Goal: Answer question/provide support: Share knowledge or assist other users

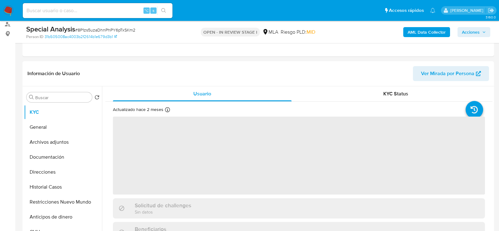
scroll to position [85, 0]
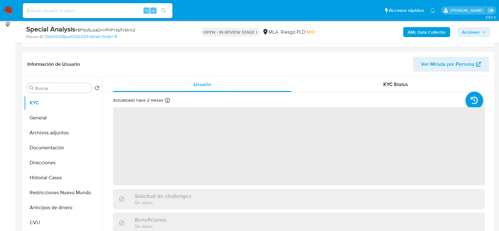
select select "10"
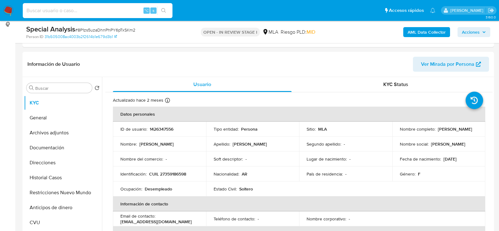
click at [116, 13] on input at bounding box center [98, 11] width 150 height 8
paste input "tpKc3E3AYfKKvRGqzPv6M9C4"
type input "tpKc3E3AYfKKvRGqzPv6M9C4"
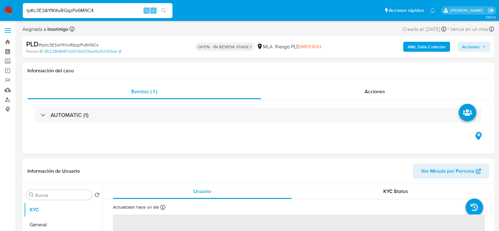
select select "10"
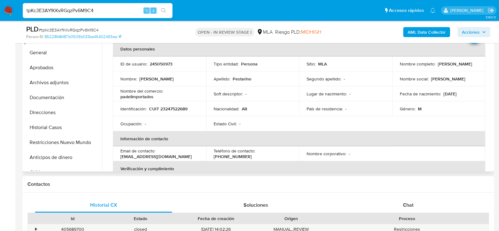
click at [160, 63] on p "245050973" at bounding box center [161, 64] width 23 height 6
copy p "245050973"
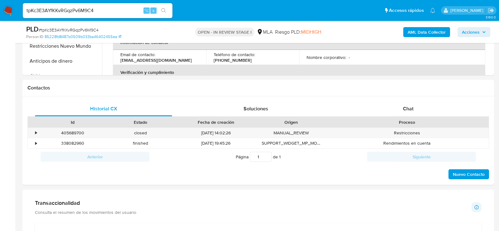
scroll to position [249, 0]
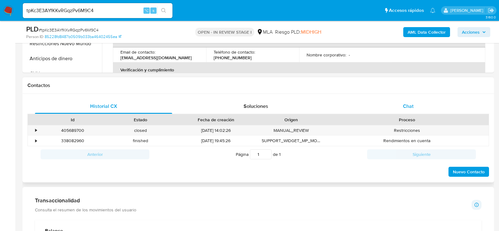
click at [397, 113] on div "Chat" at bounding box center [407, 106] width 137 height 15
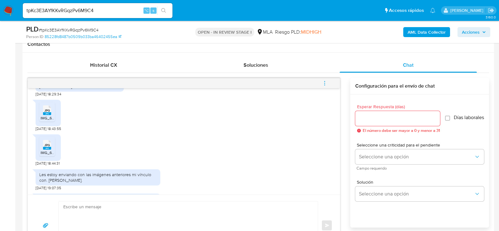
scroll to position [823, 0]
click at [46, 113] on span "JPG" at bounding box center [47, 111] width 6 height 4
click at [46, 155] on span "IMG_6354.jpg" at bounding box center [53, 152] width 24 height 5
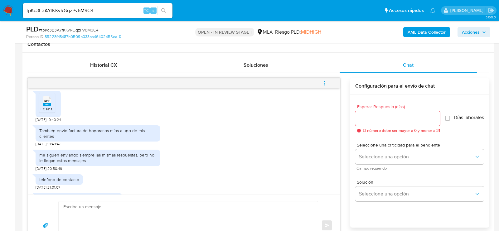
scroll to position [982, 0]
click at [56, 114] on ul "PDF PDF FC N° 1.pdf" at bounding box center [48, 102] width 18 height 21
click at [55, 114] on ul "PDF PDF FC N° 1.pdf" at bounding box center [48, 102] width 18 height 21
click at [51, 106] on div "PDF PDF" at bounding box center [47, 99] width 13 height 12
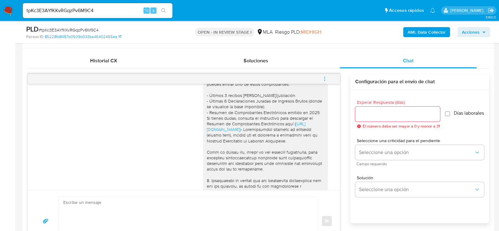
scroll to position [1040, 0]
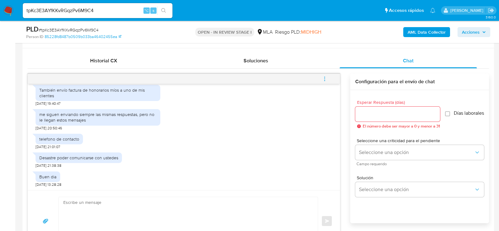
click at [124, 197] on textarea at bounding box center [186, 221] width 246 height 48
click at [146, 217] on textarea at bounding box center [186, 221] width 246 height 48
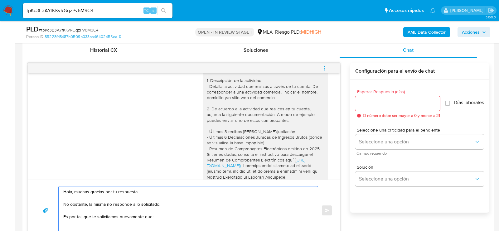
scroll to position [508, 0]
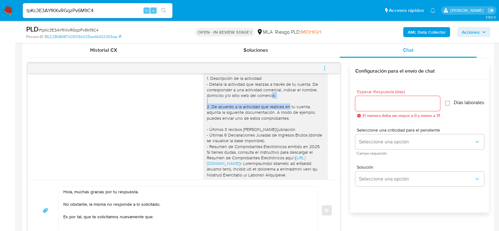
drag, startPoint x: 206, startPoint y: 119, endPoint x: 294, endPoint y: 122, distance: 88.6
click at [294, 122] on div "Hola , En función de las operaciones registradas en tu cuenta de Mercado Pago, …" at bounding box center [265, 191] width 125 height 305
click at [294, 122] on div "Hola , En función de las operaciones registradas en tu cuenta de Mercado Pago, …" at bounding box center [265, 191] width 117 height 300
click at [169, 224] on textarea "Hola, muchas gracias por tu respuesta. No obstante, la misma no responde a lo s…" at bounding box center [186, 210] width 246 height 48
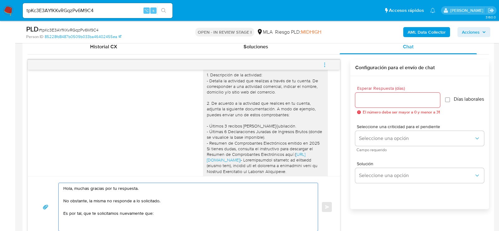
scroll to position [309, 0]
click at [162, 213] on textarea "Hola, muchas gracias por tu respuesta. No obstante, la misma no responde a lo s…" at bounding box center [186, 206] width 246 height 48
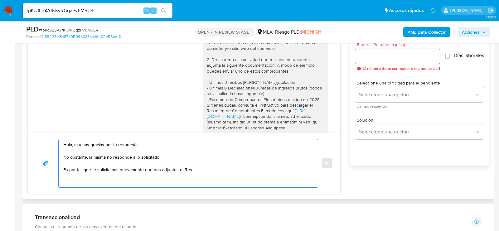
scroll to position [351, 0]
paste textarea "Resumen de Comprobantes Electrónicos emitido en 2025 Si tienes dudas, consulta …"
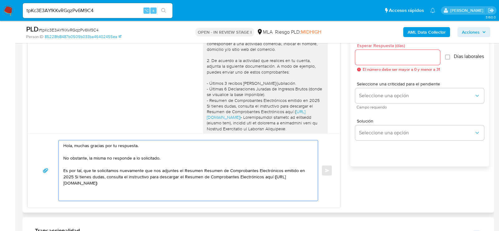
click at [186, 171] on textarea "Hola, muchas gracias por tu respuesta. No obstante, la misma no responde a lo s…" at bounding box center [186, 170] width 246 height 60
click at [284, 169] on textarea "Hola, muchas gracias por tu respuesta. No obstante, la misma no responde a lo s…" at bounding box center [186, 170] width 246 height 60
click at [310, 171] on div "Hola, muchas gracias por tu respuesta. No obstante, la misma no responde a lo s…" at bounding box center [187, 170] width 256 height 60
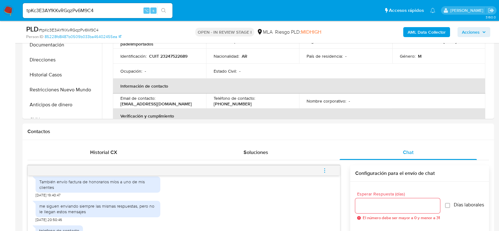
scroll to position [200, 0]
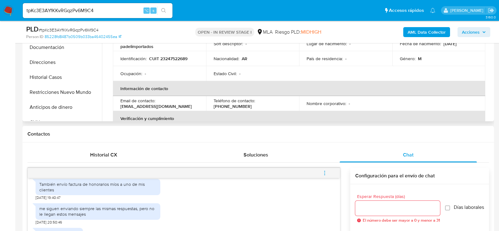
click at [172, 56] on p "CUIT 23247522689" at bounding box center [168, 59] width 38 height 6
copy p "23247522689"
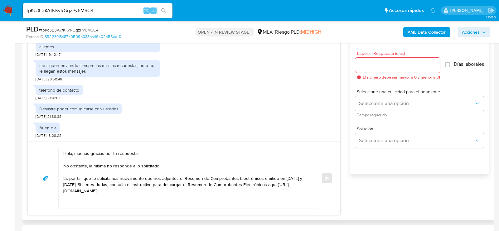
scroll to position [367, 0]
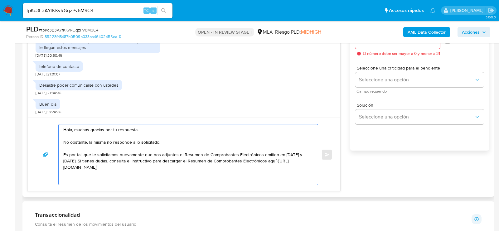
click at [221, 170] on textarea "Hola, muchas gracias por tu respuesta. No obstante, la misma no responde a lo s…" at bounding box center [186, 154] width 246 height 60
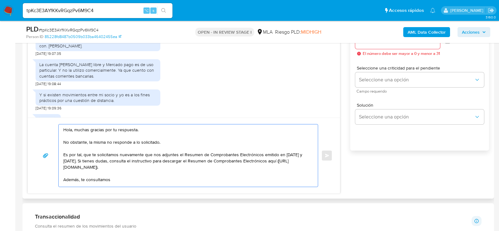
scroll to position [873, 0]
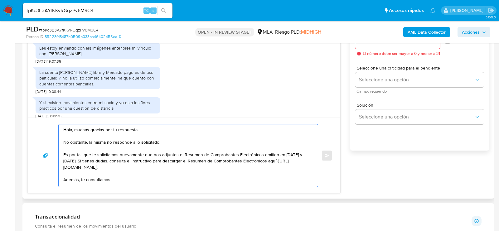
click at [312, 152] on div "Hola, muchas gracias por tu respuesta. No obstante, la misma no responde a lo s…" at bounding box center [187, 155] width 256 height 62
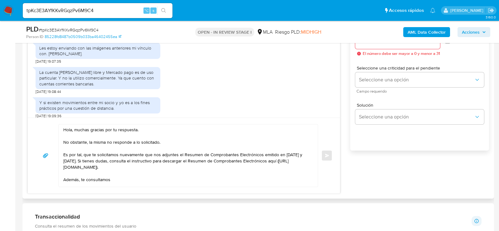
click at [310, 152] on div "Hola, muchas gracias por tu respuesta. No obstante, la misma no responde a lo s…" at bounding box center [187, 155] width 256 height 62
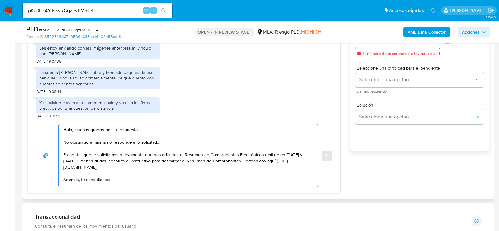
click at [178, 153] on textarea "Hola, muchas gracias por tu respuesta. No obstante, la misma no responde a lo s…" at bounding box center [186, 155] width 246 height 62
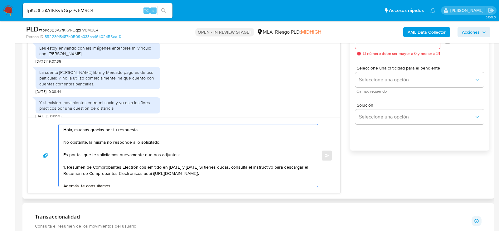
click at [193, 165] on textarea "Hola, muchas gracias por tu respuesta. No obstante, la misma no responde a lo s…" at bounding box center [186, 155] width 246 height 62
type textarea "Hola, muchas gracias por tu respuesta. No obstante, la misma no responde a lo s…"
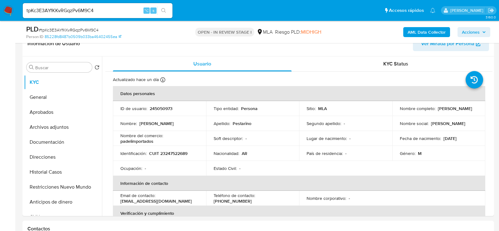
scroll to position [51, 0]
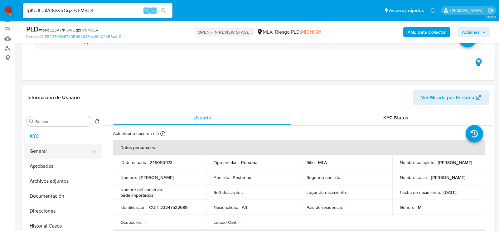
click at [60, 152] on button "General" at bounding box center [60, 151] width 73 height 15
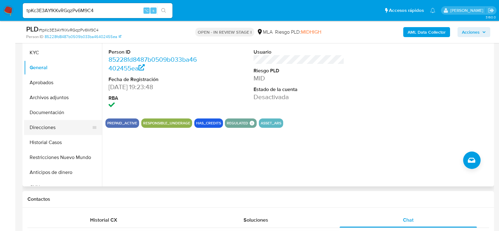
scroll to position [131, 0]
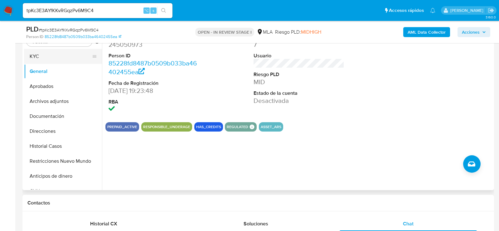
click at [41, 56] on button "KYC" at bounding box center [60, 56] width 73 height 15
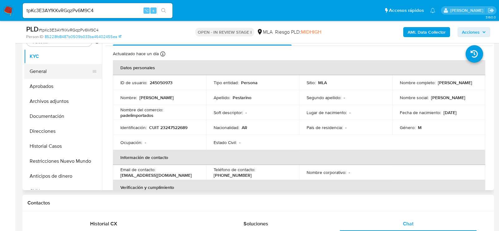
click at [37, 74] on button "General" at bounding box center [60, 71] width 73 height 15
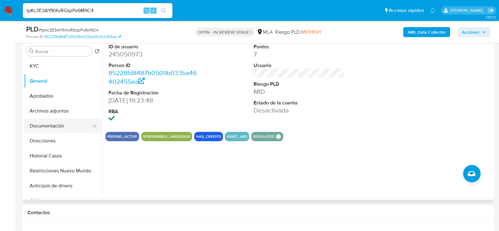
scroll to position [118, 0]
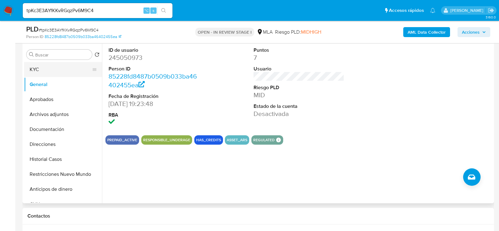
click at [38, 71] on button "KYC" at bounding box center [60, 69] width 73 height 15
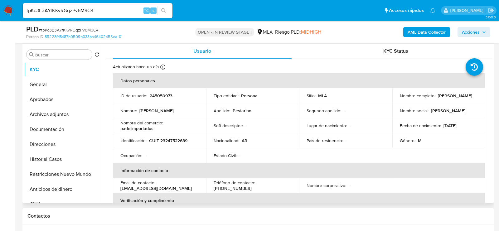
click at [169, 138] on p "CUIT 23247522689" at bounding box center [168, 141] width 38 height 6
copy p "23247522689"
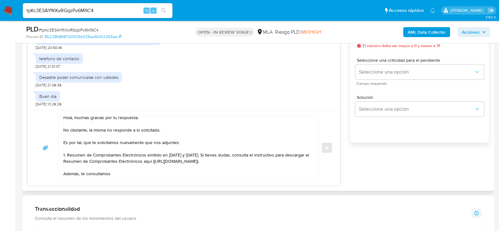
scroll to position [374, 0]
click at [166, 166] on textarea "Hola, muchas gracias por tu respuesta. No obstante, la misma no responde a lo s…" at bounding box center [186, 148] width 246 height 62
click at [154, 147] on textarea "Hola, muchas gracias por tu respuesta. No obstante, la misma no responde a lo s…" at bounding box center [186, 148] width 246 height 62
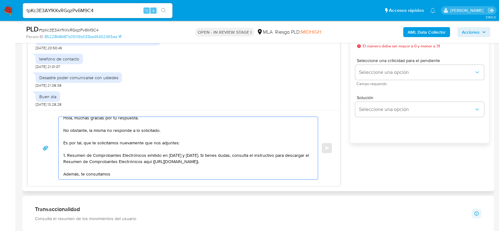
click at [167, 148] on textarea "Hola, muchas gracias por tu respuesta. No obstante, la misma no responde a lo s…" at bounding box center [186, 148] width 246 height 62
click at [174, 164] on textarea "Hola, muchas gracias por tu respuesta. No obstante, la misma no responde a lo s…" at bounding box center [186, 148] width 246 height 62
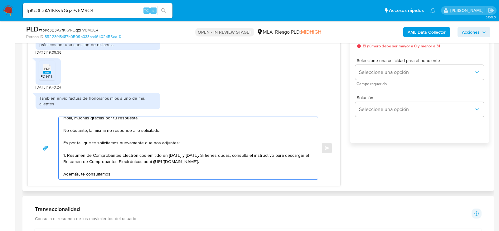
scroll to position [1040, 0]
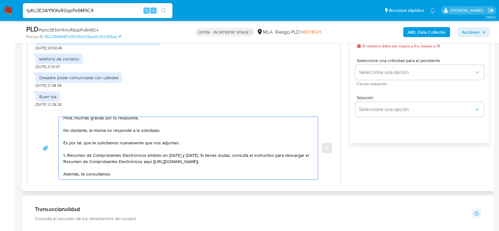
click at [122, 167] on textarea "Hola, muchas gracias por tu respuesta. No obstante, la misma no responde a lo s…" at bounding box center [186, 148] width 246 height 62
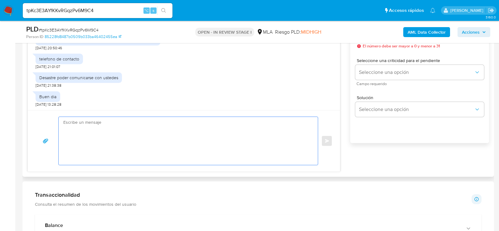
scroll to position [0, 0]
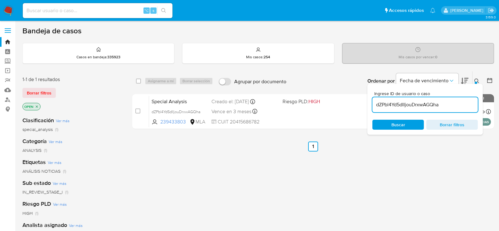
click at [12, 8] on img at bounding box center [8, 10] width 11 height 11
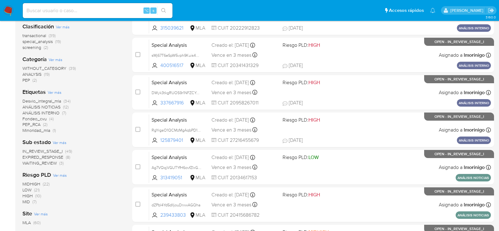
scroll to position [93, 0]
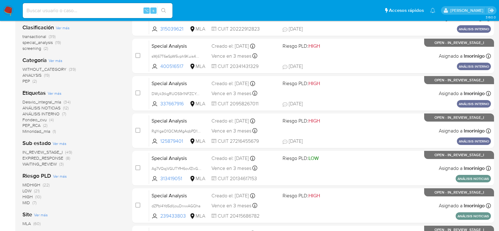
drag, startPoint x: 22, startPoint y: 164, endPoint x: 68, endPoint y: 165, distance: 45.8
click at [68, 165] on main "3.160.0" at bounding box center [249, 164] width 499 height 514
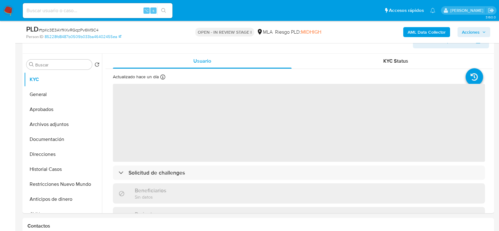
select select "10"
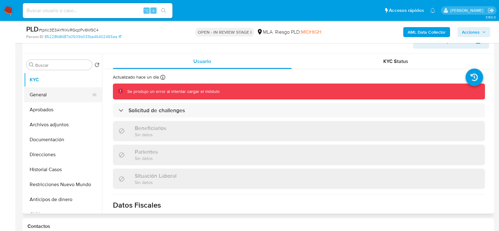
click at [45, 91] on button "General" at bounding box center [60, 94] width 73 height 15
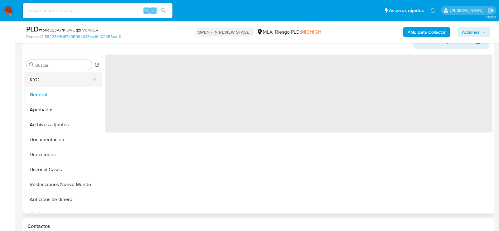
click at [45, 82] on button "KYC" at bounding box center [60, 79] width 73 height 15
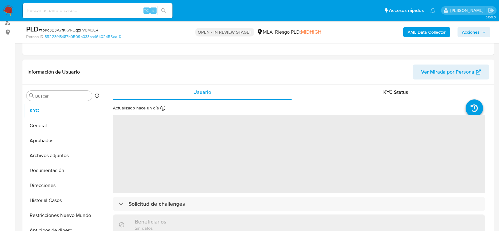
select select "10"
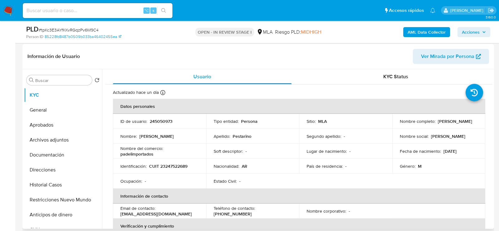
click at [432, 118] on p "Nombre completo :" at bounding box center [417, 121] width 36 height 6
click at [437, 124] on p "[PERSON_NAME]" at bounding box center [454, 121] width 34 height 6
copy p "Pestarino"
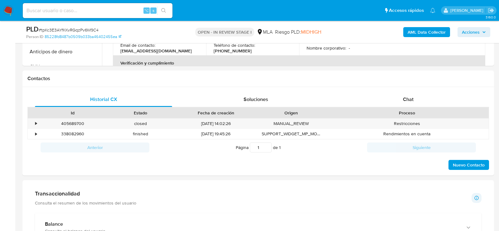
scroll to position [233, 0]
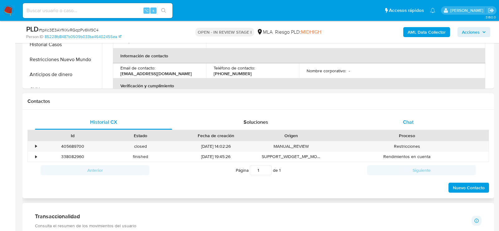
click at [400, 117] on div "Chat" at bounding box center [407, 122] width 137 height 15
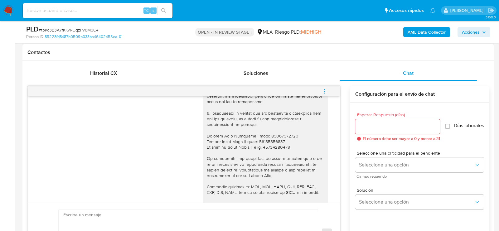
scroll to position [631, 0]
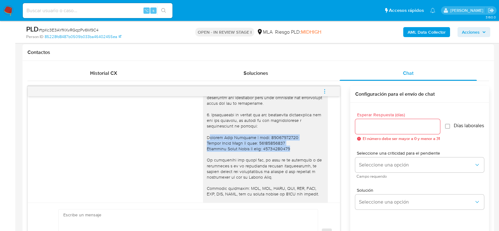
drag, startPoint x: 298, startPoint y: 171, endPoint x: 202, endPoint y: 160, distance: 96.3
click at [202, 160] on div "Hola , En función de las operaciones registradas en tu cuenta de Mercado Pago, …" at bounding box center [184, 94] width 296 height 318
copy div "Ventura Juan Gagliolo | cuit: 20255688732 Esther Edith Diaz || cuit: 2728334871…"
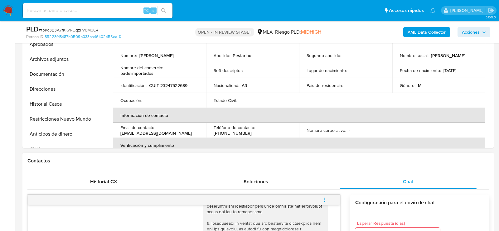
scroll to position [171, 0]
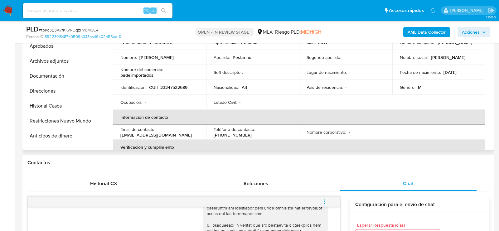
click at [174, 87] on p "CUIT 23247522689" at bounding box center [168, 87] width 38 height 6
copy p "23247522689"
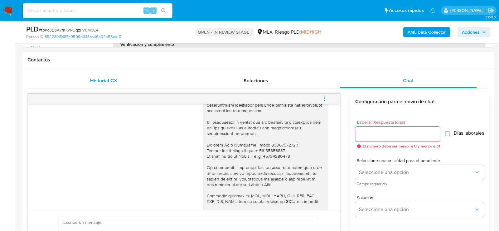
scroll to position [336, 0]
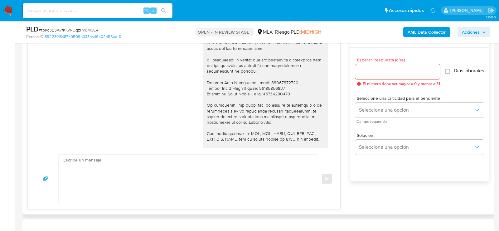
drag, startPoint x: 105, startPoint y: 178, endPoint x: 105, endPoint y: 173, distance: 4.7
click at [105, 177] on textarea at bounding box center [186, 179] width 246 height 48
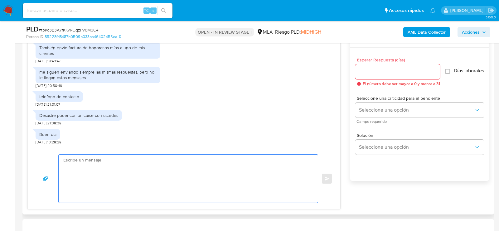
scroll to position [1040, 0]
click at [126, 170] on textarea at bounding box center [186, 179] width 246 height 48
paste textarea "Hola, muchas gracias por tu respuesta. No obstante, la misma no responde a lo s…"
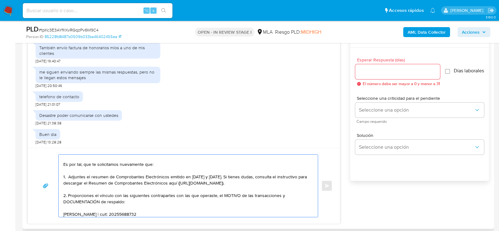
scroll to position [0, 0]
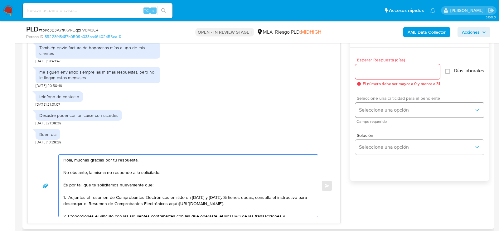
type textarea "Hola, muchas gracias por tu respuesta. No obstante, la misma no responde a lo s…"
click at [388, 111] on span "Seleccione una opción" at bounding box center [416, 110] width 115 height 6
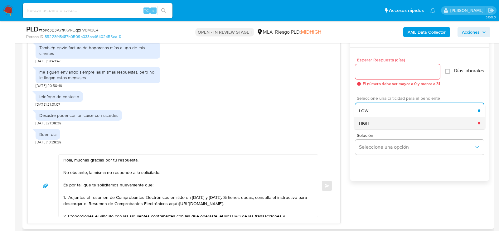
click at [382, 127] on div "HIGH" at bounding box center [418, 123] width 119 height 12
click at [375, 66] on div at bounding box center [397, 71] width 85 height 15
click at [375, 68] on input "Esperar Respuesta (días)" at bounding box center [397, 72] width 85 height 8
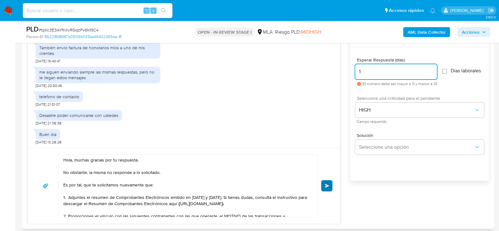
type input "1"
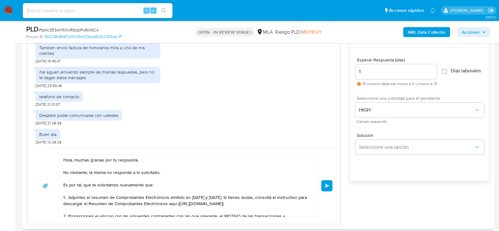
click at [328, 184] on span "Enviar" at bounding box center [327, 186] width 4 height 4
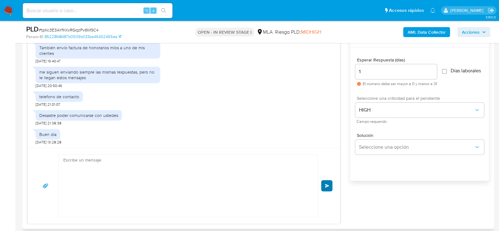
scroll to position [1216, 0]
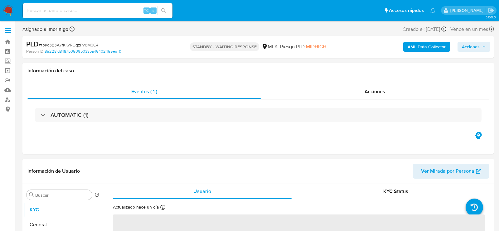
select select "10"
